Goal: Transaction & Acquisition: Purchase product/service

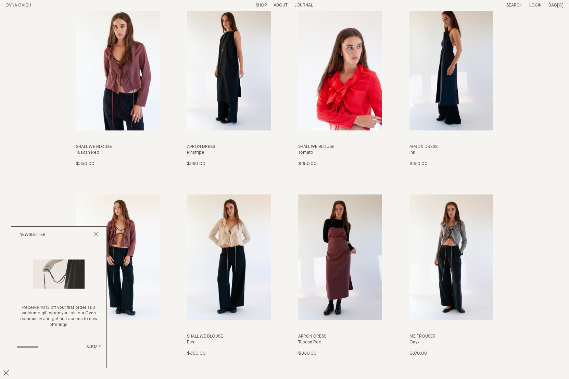
scroll to position [868, 0]
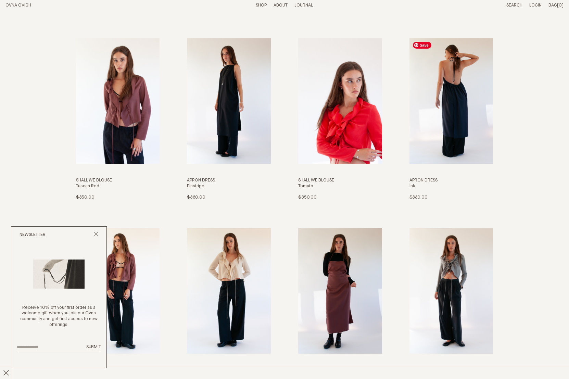
click at [457, 121] on img "Apron Dress" at bounding box center [452, 101] width 84 height 126
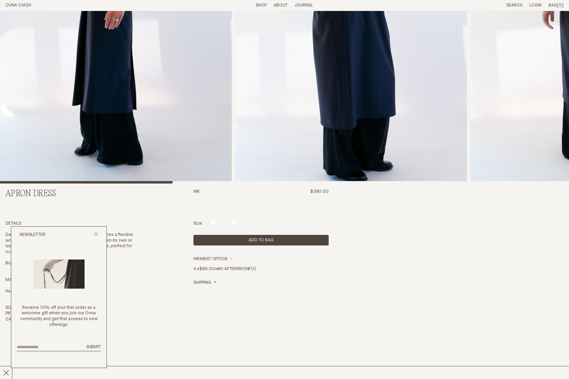
scroll to position [179, 0]
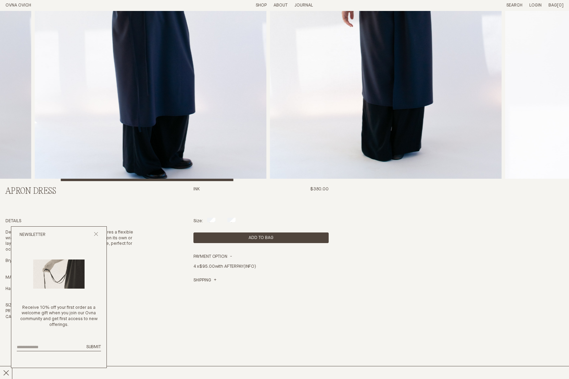
click at [166, 137] on img "2 / 8" at bounding box center [151, 6] width 232 height 349
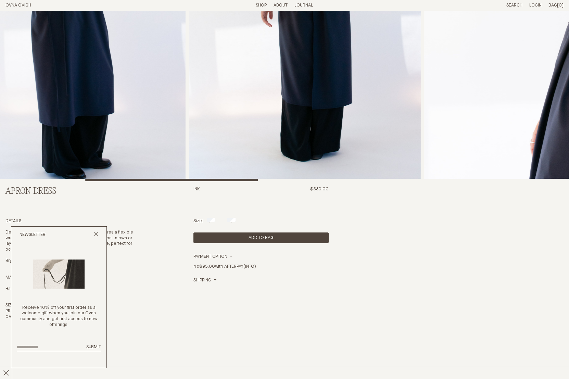
scroll to position [0, 0]
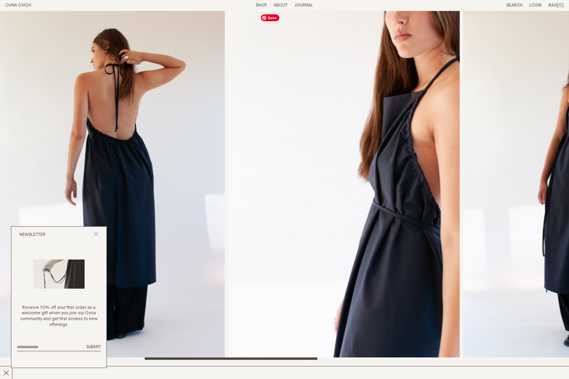
click at [245, 147] on img "4 / 8" at bounding box center [344, 185] width 232 height 349
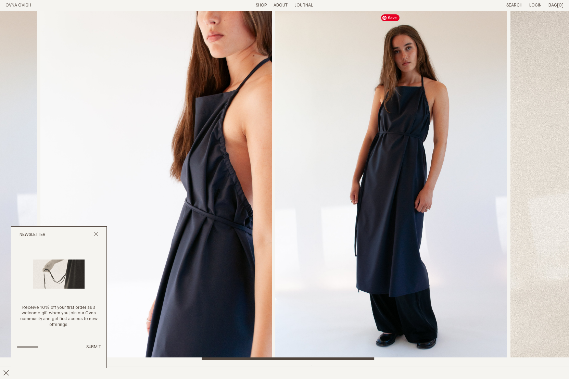
click at [275, 143] on img "5 / 8" at bounding box center [391, 185] width 232 height 349
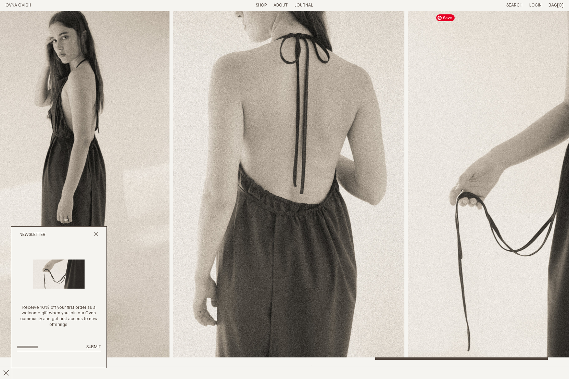
click at [192, 161] on img "7 / 8" at bounding box center [289, 185] width 232 height 349
